Goal: Task Accomplishment & Management: Manage account settings

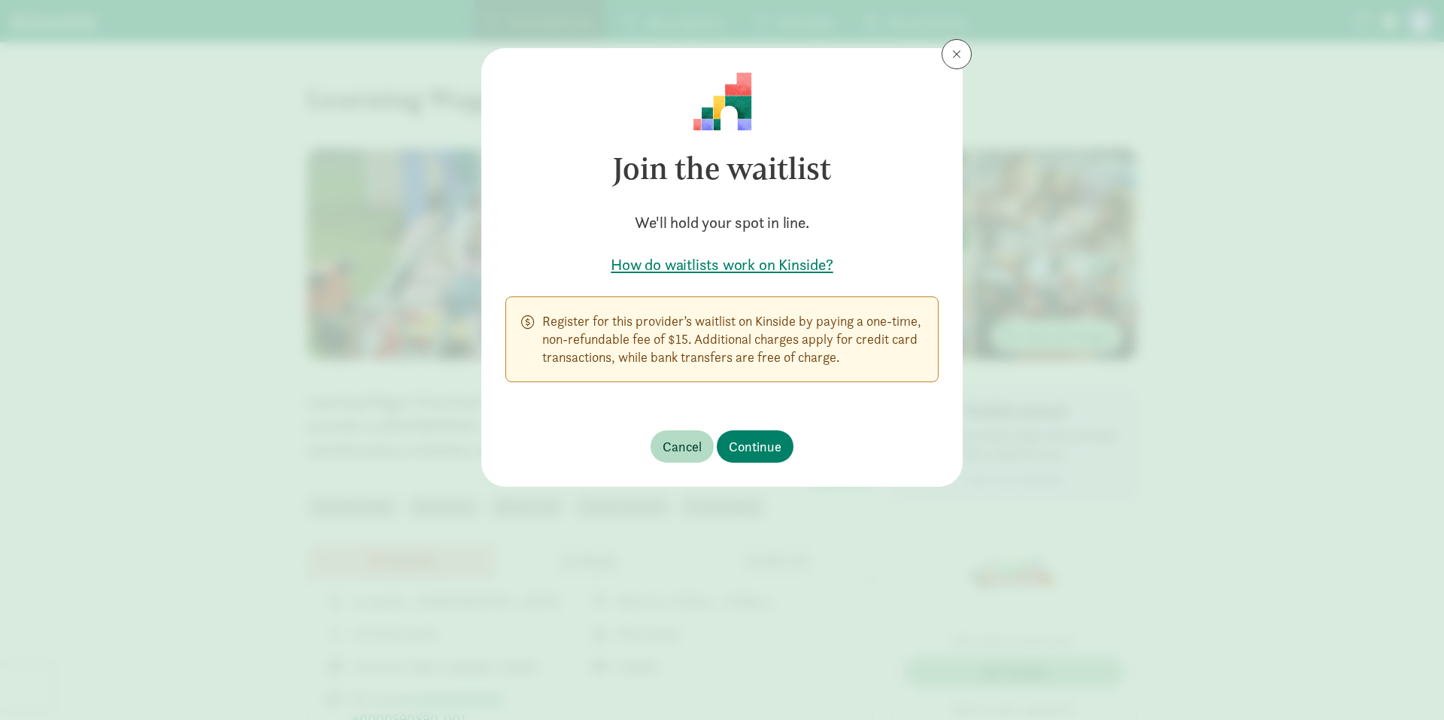
click at [762, 464] on footer "Cancel Continue" at bounding box center [721, 446] width 481 height 80
click at [763, 456] on span "Continue" at bounding box center [755, 446] width 53 height 20
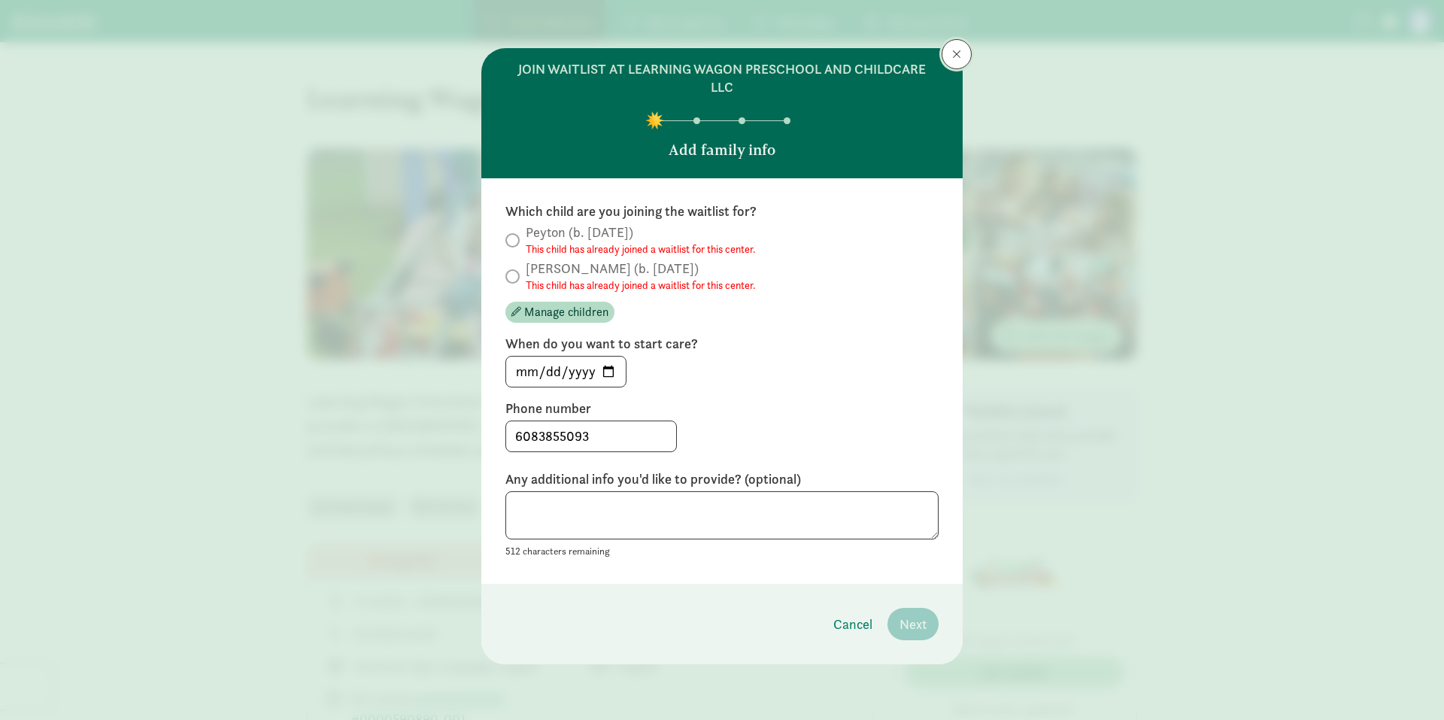
click at [952, 54] on span at bounding box center [956, 54] width 9 height 12
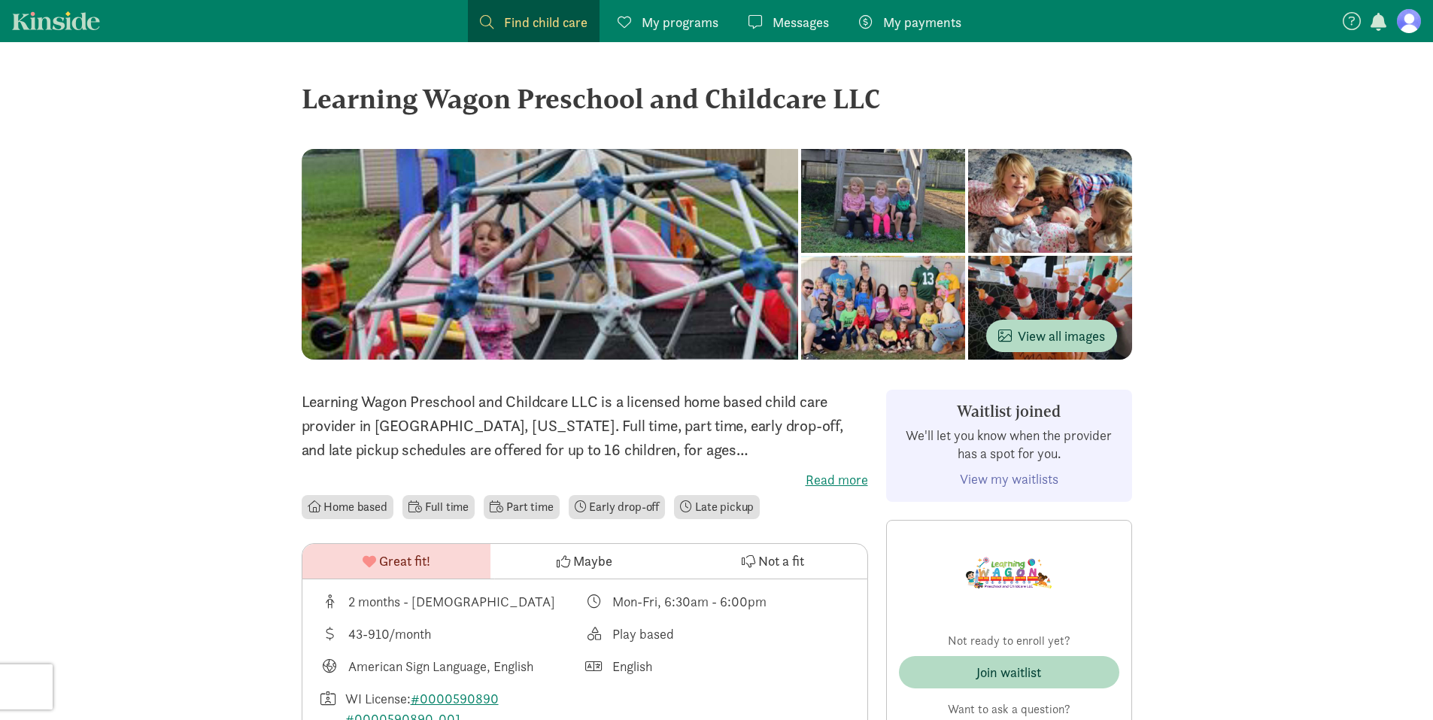
click at [1030, 481] on link "View my waitlists" at bounding box center [1009, 478] width 99 height 17
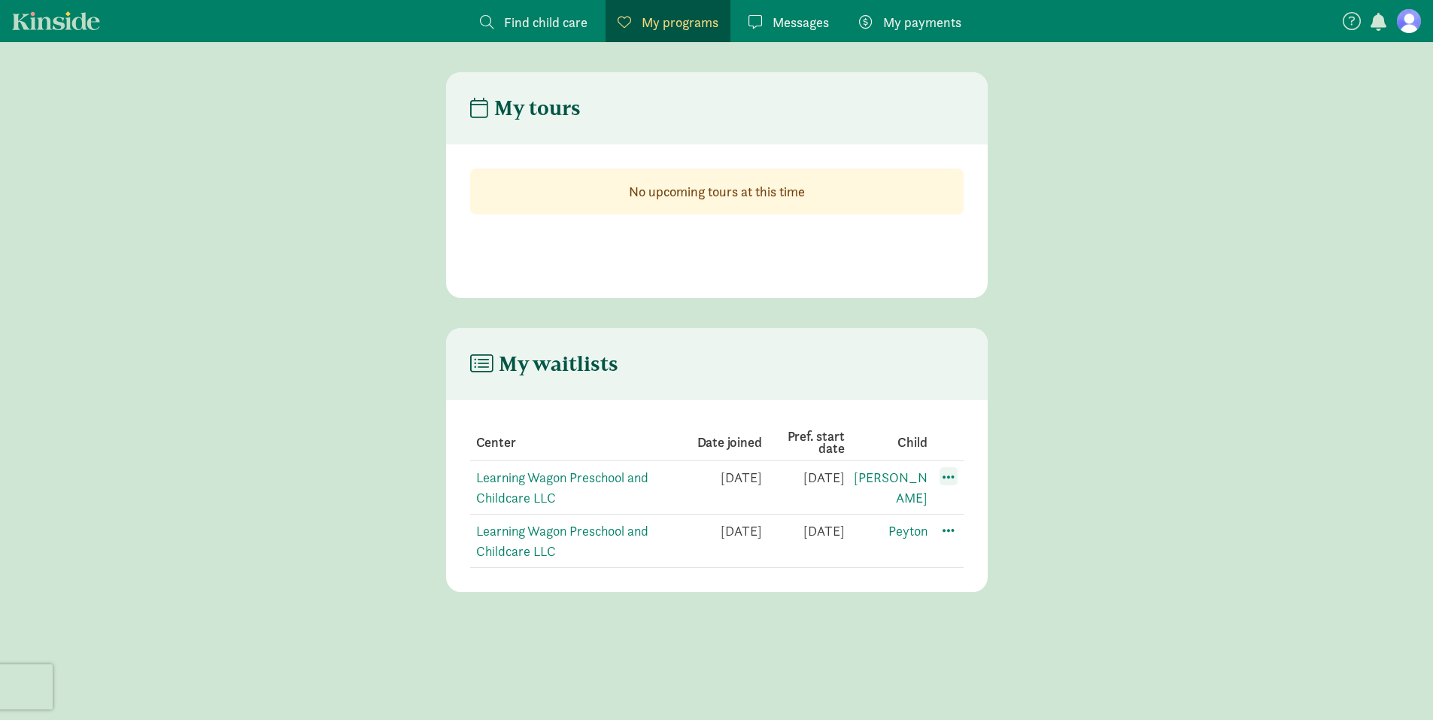
click at [950, 480] on span at bounding box center [949, 476] width 18 height 18
click at [967, 508] on div "Edit preferences" at bounding box center [1001, 509] width 135 height 32
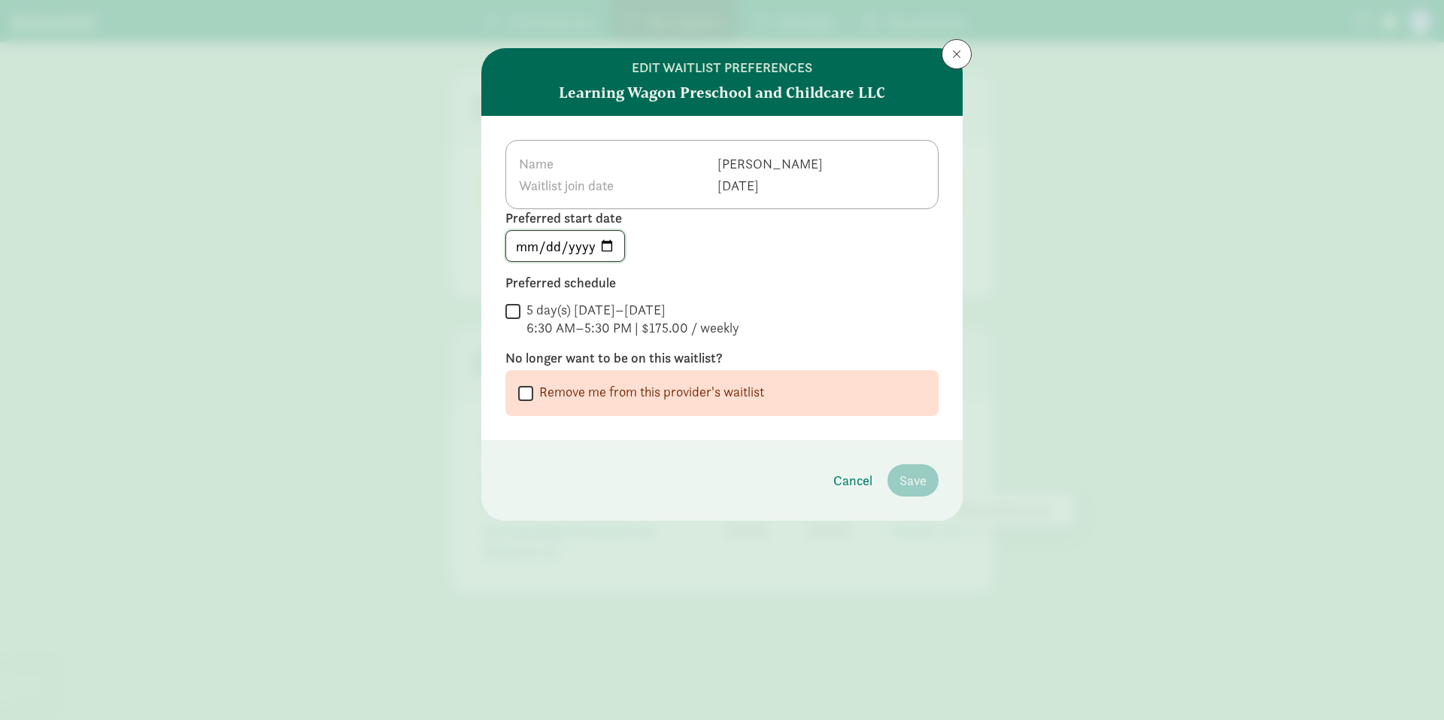
click at [610, 242] on input "[DATE]" at bounding box center [565, 246] width 118 height 30
type input "[DATE]"
click at [515, 314] on input "5 day(s) [DATE]–[DATE] 6:30 AM–5:30 PM | $175.00 / weekly" at bounding box center [512, 311] width 15 height 20
checkbox input "true"
click at [928, 490] on button "Save" at bounding box center [913, 480] width 51 height 32
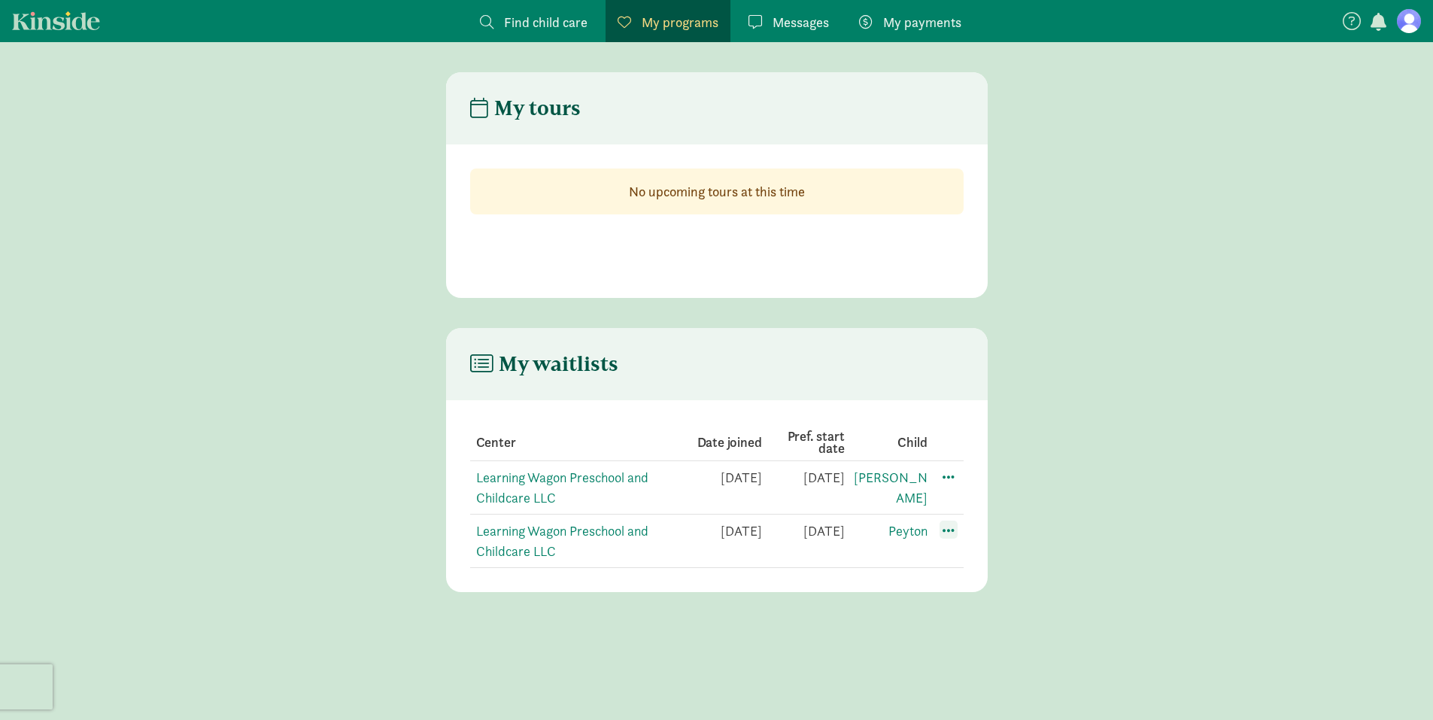
click at [950, 527] on span at bounding box center [949, 530] width 18 height 18
click at [1001, 563] on div "Edit preferences" at bounding box center [1001, 563] width 135 height 32
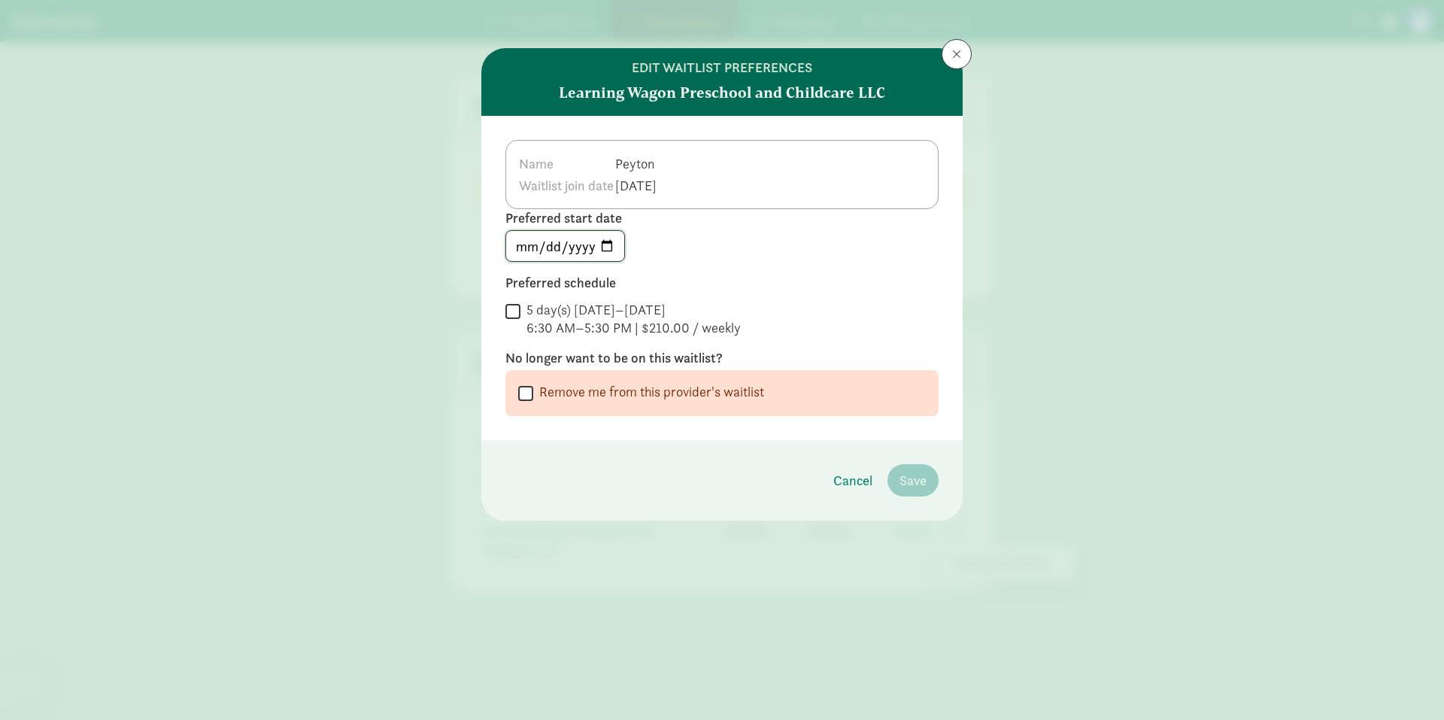
click at [604, 244] on input "[DATE]" at bounding box center [565, 246] width 118 height 30
type input "[DATE]"
click at [514, 314] on input "5 day(s) [DATE]–[DATE] 6:30 AM–5:30 PM | $210.00 / weekly" at bounding box center [512, 311] width 15 height 20
checkbox input "true"
click at [909, 479] on span "Save" at bounding box center [913, 480] width 27 height 20
